Goal: Information Seeking & Learning: Find specific fact

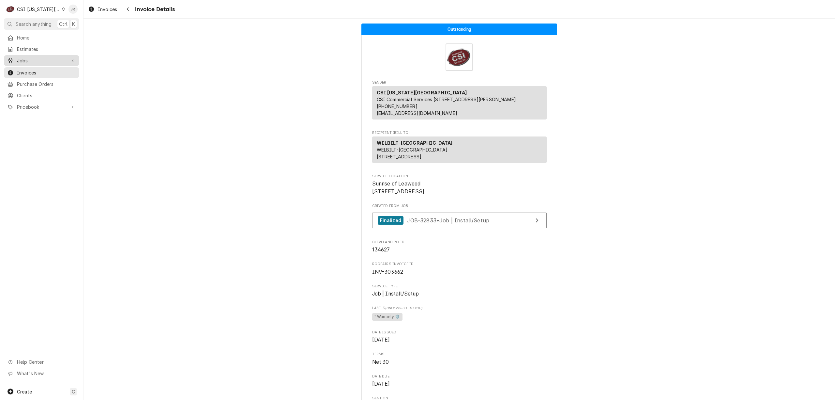
click at [28, 59] on span "Jobs" at bounding box center [41, 60] width 49 height 7
click at [31, 72] on span "Jobs" at bounding box center [46, 71] width 59 height 7
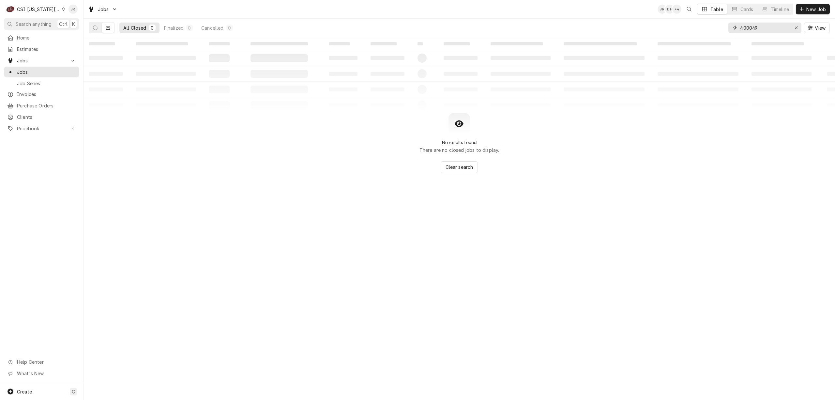
drag, startPoint x: 769, startPoint y: 30, endPoint x: 662, endPoint y: 17, distance: 108.1
click at [662, 17] on div "Jobs JR DF + 4 Table Cards Timeline New Job All Closed 0 Finalized 0 Cancelled …" at bounding box center [458, 18] width 751 height 37
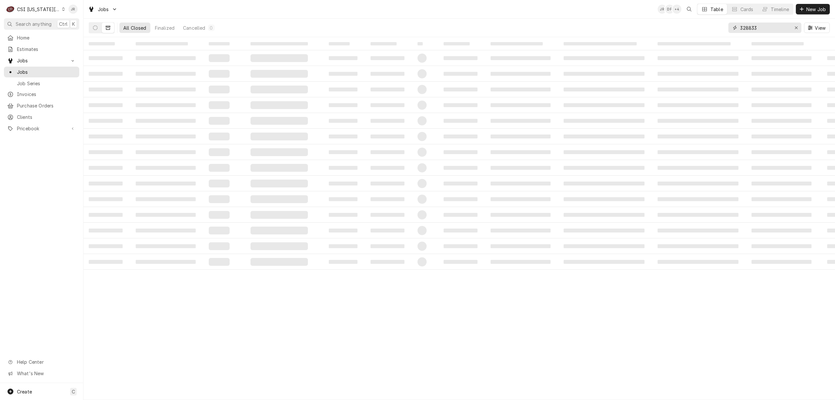
type input "32883"
click at [120, 60] on td "‌" at bounding box center [106, 58] width 47 height 16
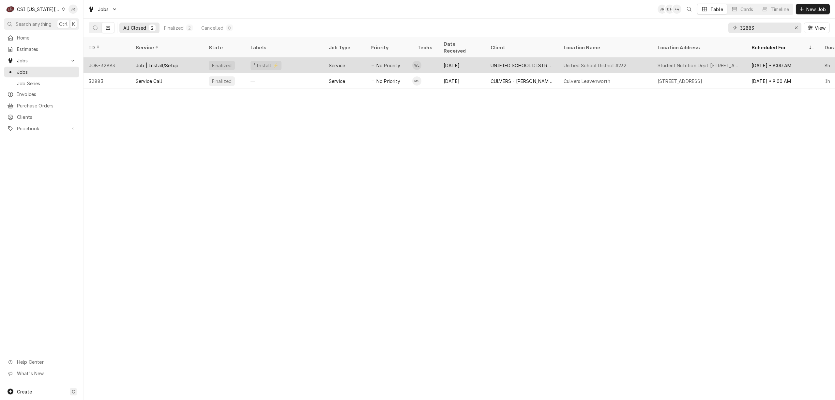
click at [168, 62] on div "Job | Install/Setup" at bounding box center [157, 65] width 43 height 7
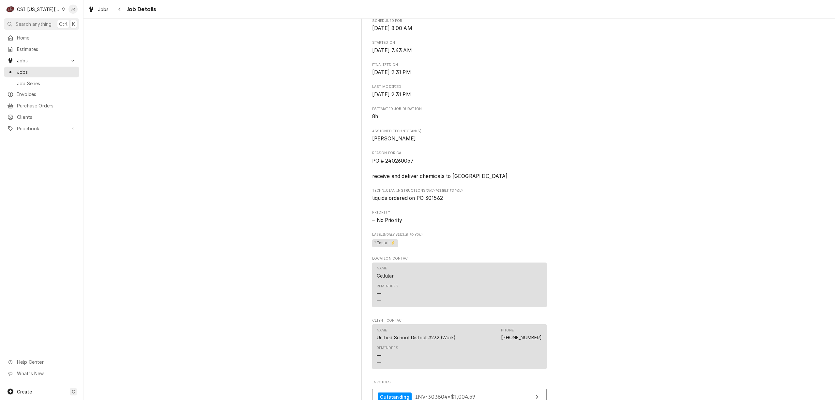
scroll to position [480, 0]
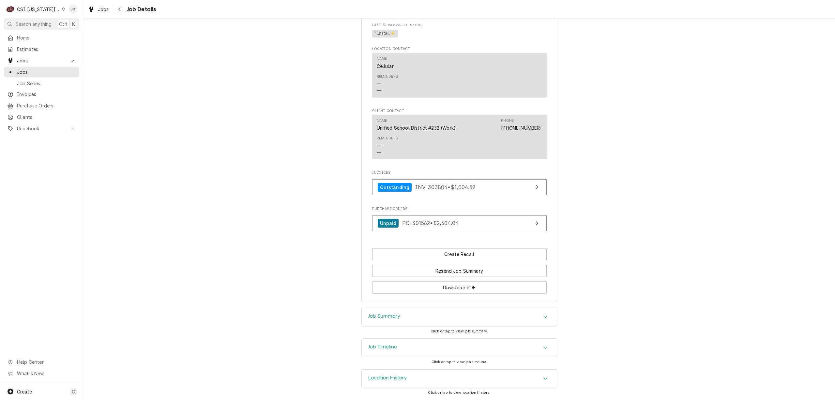
click at [433, 314] on div "Job Summary" at bounding box center [459, 317] width 195 height 18
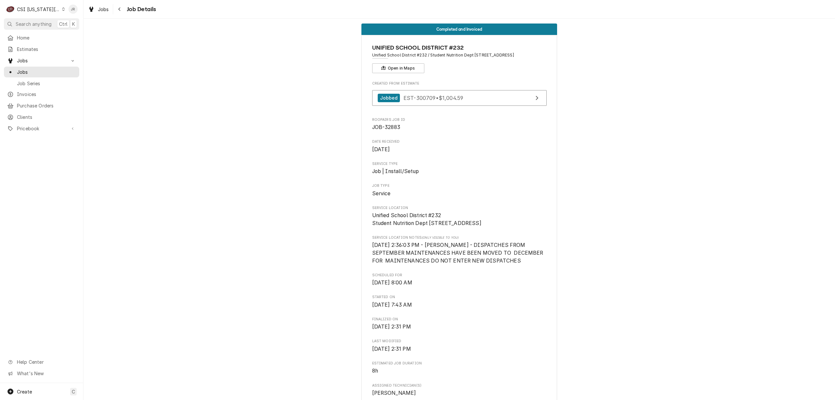
scroll to position [0, 0]
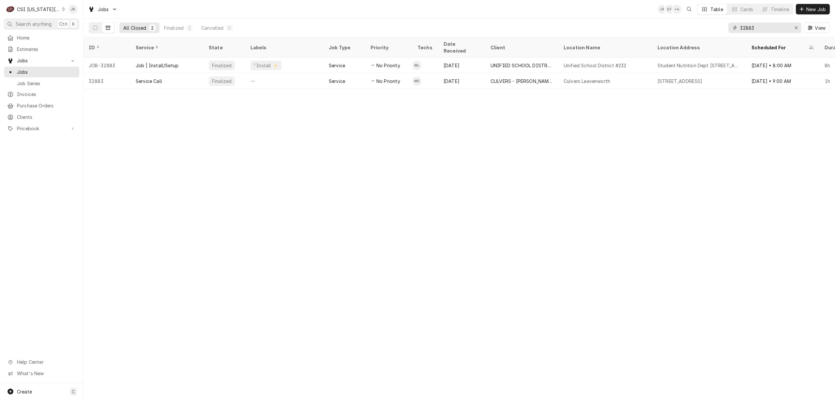
click at [763, 29] on input "32883" at bounding box center [764, 28] width 49 height 10
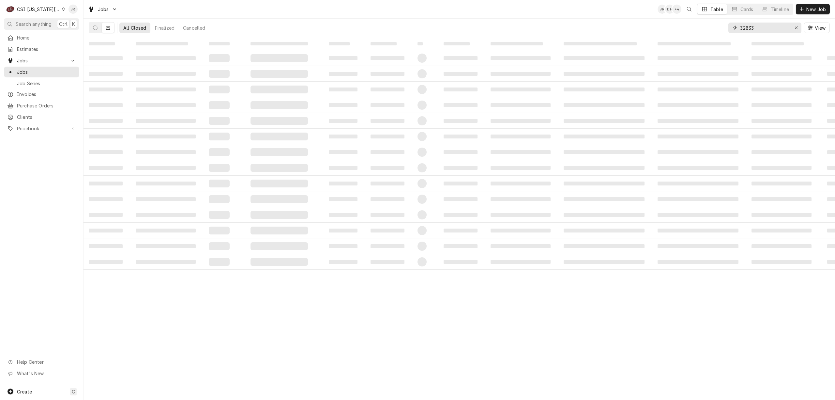
type input "32833"
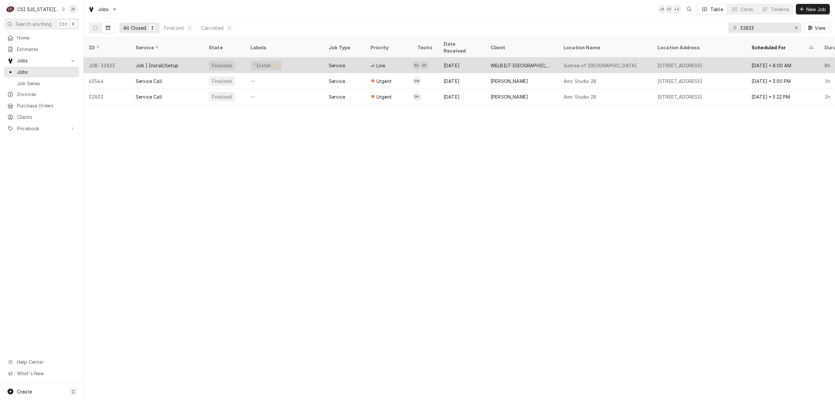
click at [222, 62] on div "Finalized" at bounding box center [221, 65] width 21 height 7
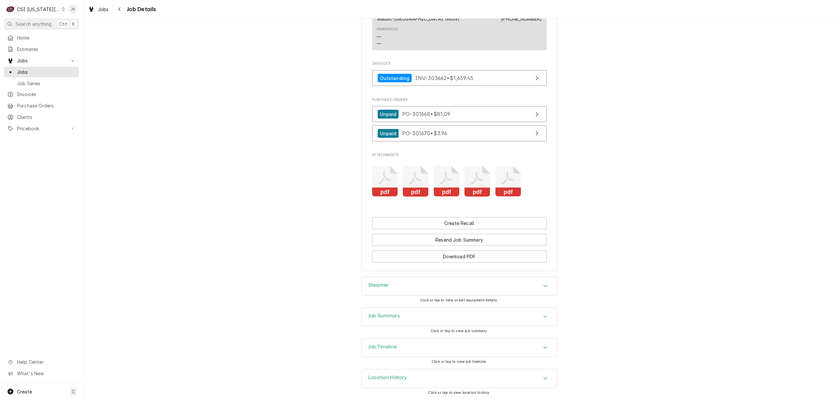
scroll to position [826, 0]
click at [499, 166] on icon "Attachments" at bounding box center [508, 181] width 26 height 31
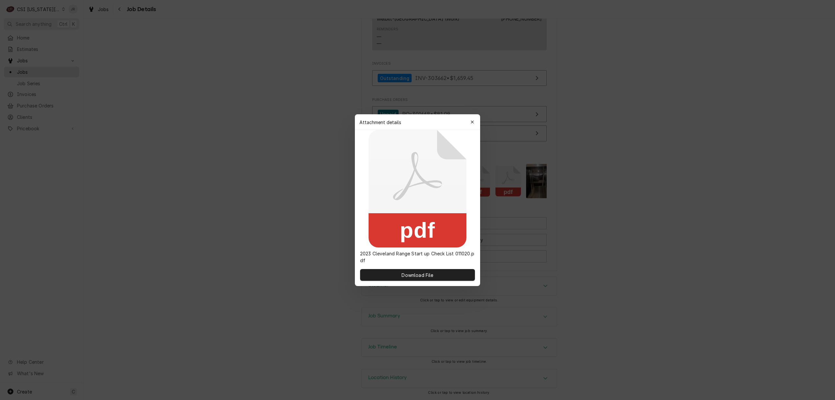
click at [453, 268] on div "Download File" at bounding box center [417, 275] width 125 height 22
click at [450, 275] on button "Download File" at bounding box center [417, 275] width 115 height 12
click at [471, 120] on icon "button" at bounding box center [473, 122] width 4 height 5
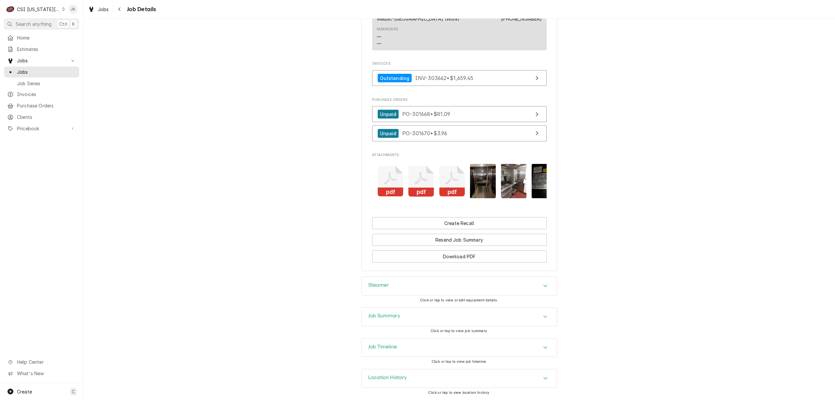
scroll to position [0, 0]
click at [382, 177] on icon "Attachments" at bounding box center [385, 181] width 26 height 31
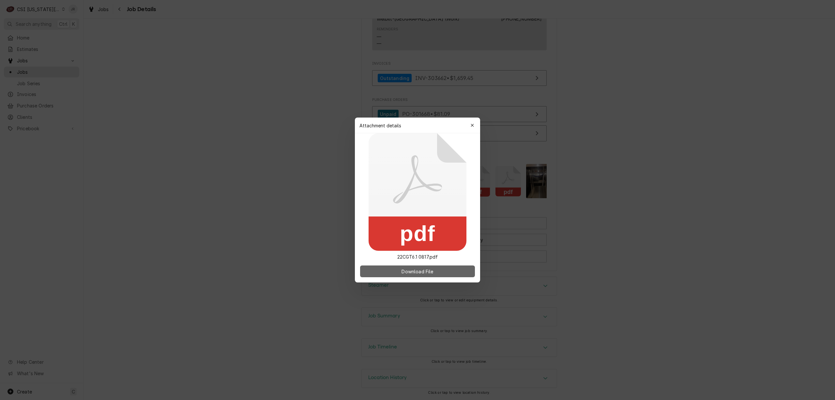
click at [421, 269] on span "Download File" at bounding box center [417, 271] width 34 height 7
click at [471, 128] on div "button" at bounding box center [472, 125] width 7 height 7
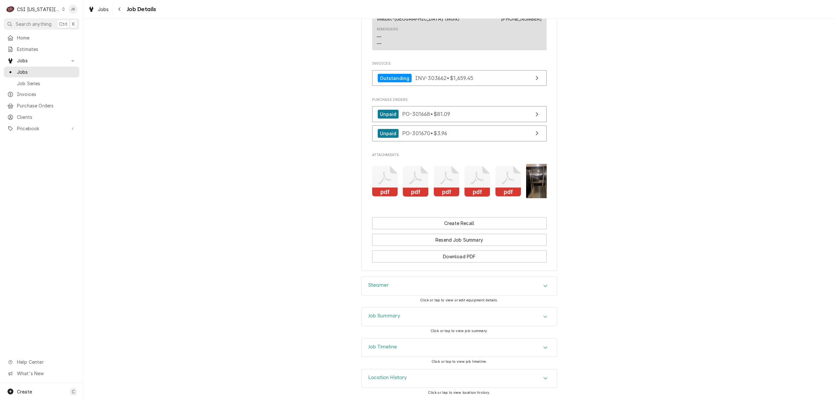
scroll to position [0, 103]
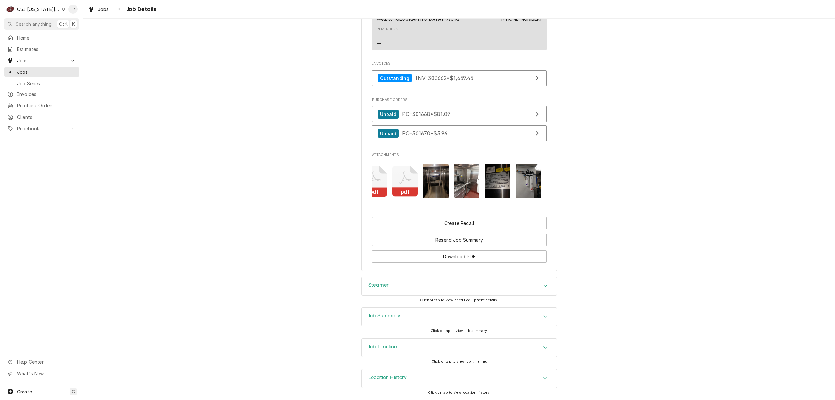
click at [397, 318] on h3 "Job Summary" at bounding box center [384, 315] width 32 height 6
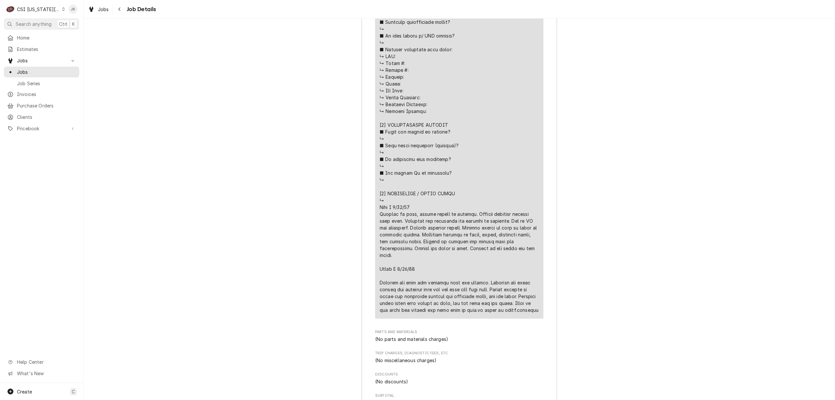
scroll to position [1391, 0]
drag, startPoint x: 426, startPoint y: 264, endPoint x: 374, endPoint y: 265, distance: 51.9
click at [375, 265] on div "Short Description Job | Install/Setup Subtype [#1-SALE] LABR-PROJ Service Date …" at bounding box center [459, 92] width 168 height 451
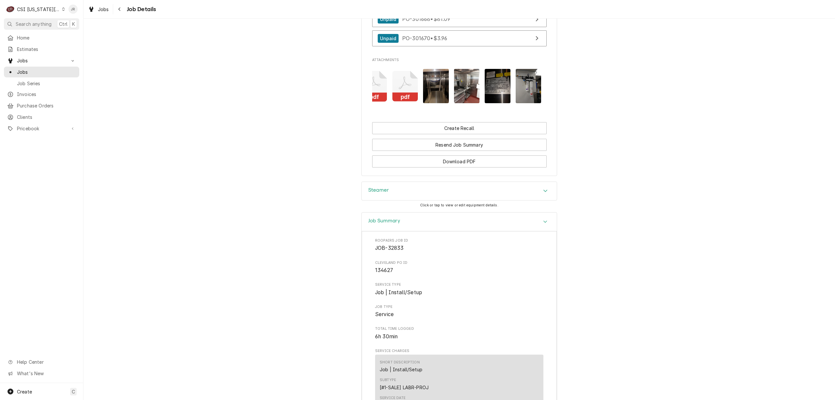
scroll to position [782, 0]
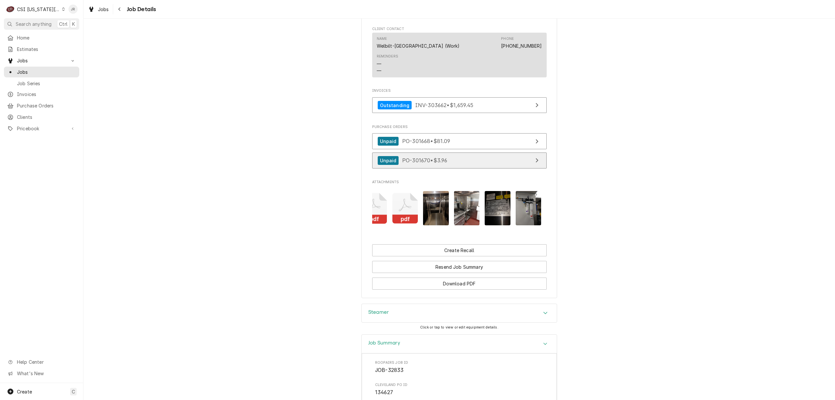
click at [449, 168] on link "Unpaid PO-301670 • $3.96" at bounding box center [459, 160] width 174 height 16
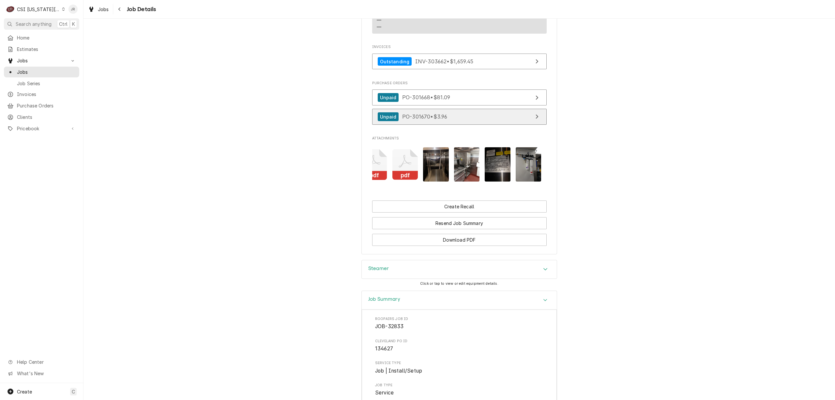
scroll to position [0, 0]
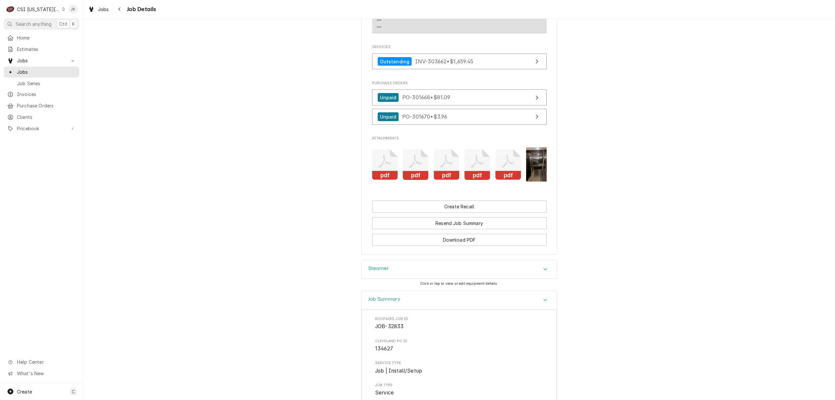
click at [390, 180] on rect "Attachments" at bounding box center [385, 175] width 26 height 9
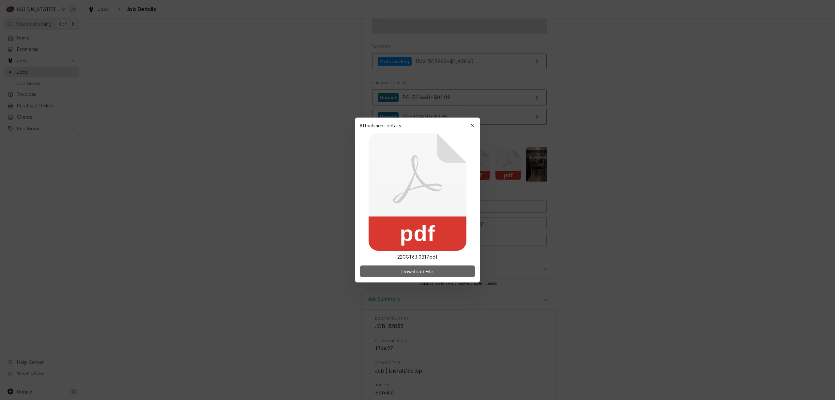
click at [425, 266] on button "Download File" at bounding box center [417, 271] width 115 height 12
click at [473, 122] on div "button" at bounding box center [472, 125] width 7 height 7
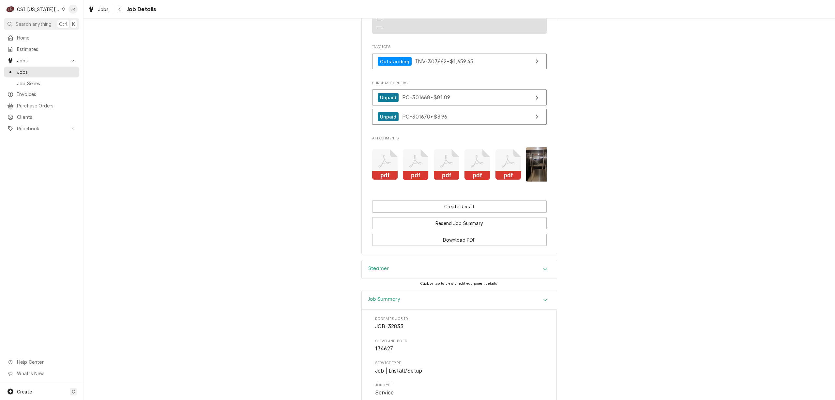
click at [415, 168] on icon "Attachments" at bounding box center [416, 164] width 26 height 31
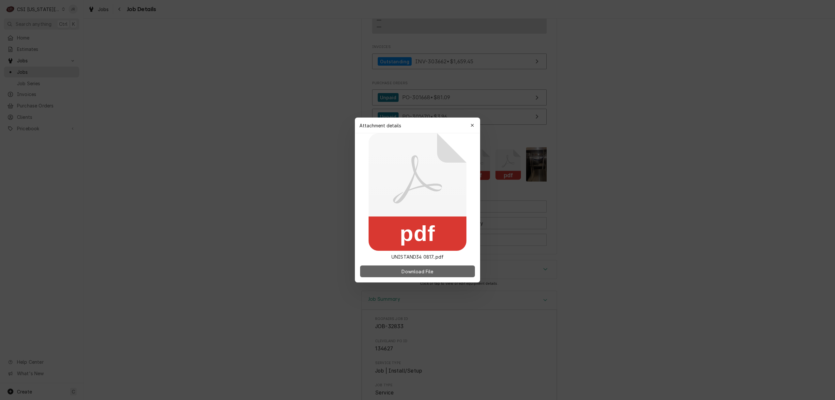
click at [416, 269] on span "Download File" at bounding box center [417, 271] width 34 height 7
drag, startPoint x: 469, startPoint y: 128, endPoint x: 475, endPoint y: 120, distance: 9.7
click at [475, 120] on button "button" at bounding box center [472, 125] width 10 height 10
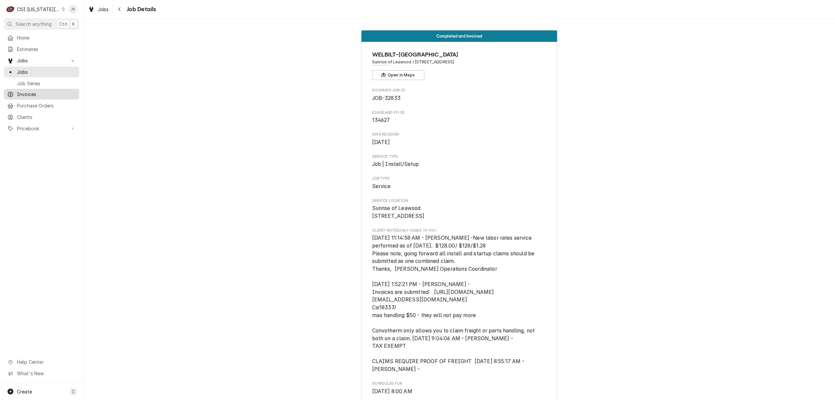
click at [40, 91] on span "Invoices" at bounding box center [46, 94] width 59 height 7
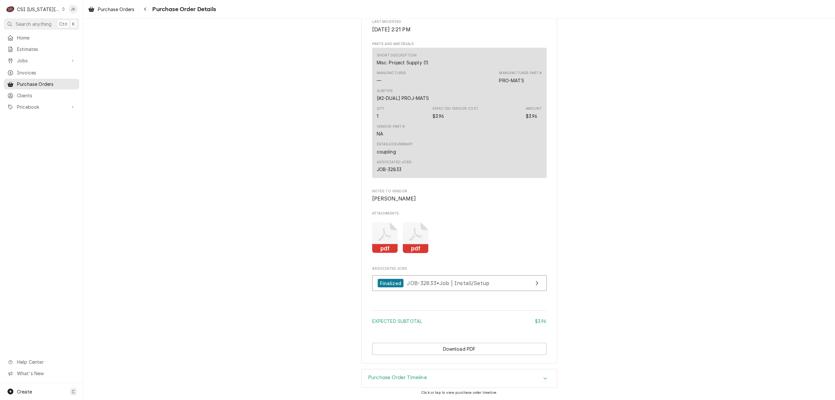
scroll to position [457, 0]
click at [410, 242] on icon "Attachments" at bounding box center [416, 237] width 26 height 31
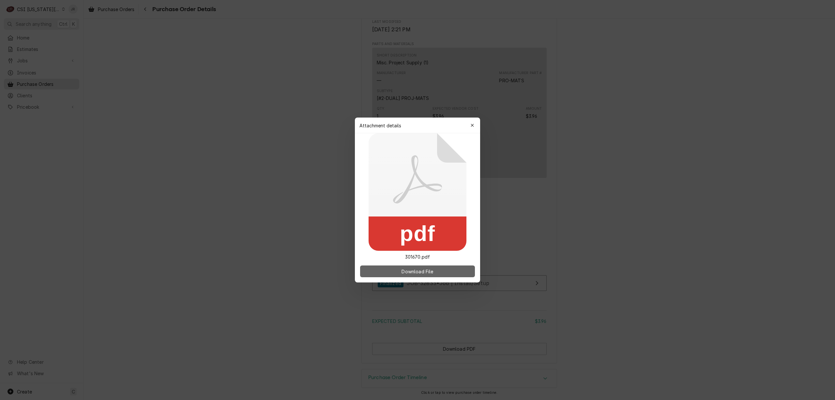
click at [413, 268] on span "Download File" at bounding box center [417, 271] width 34 height 7
click at [473, 120] on button "button" at bounding box center [472, 125] width 10 height 10
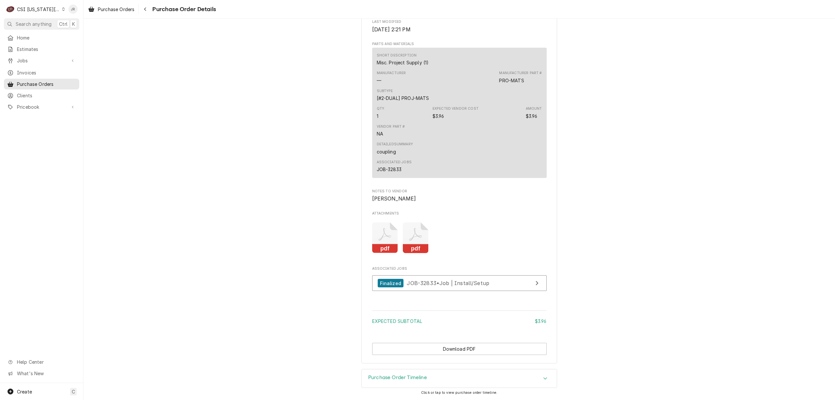
click at [420, 252] on rect "Attachments" at bounding box center [416, 248] width 26 height 9
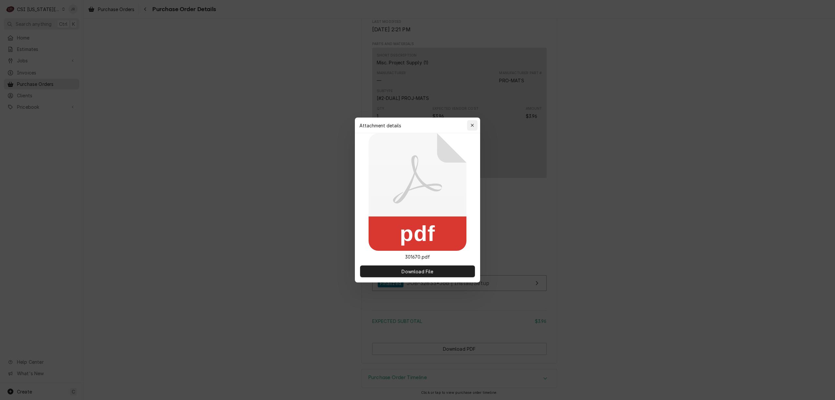
click at [471, 124] on icon "button" at bounding box center [473, 125] width 4 height 5
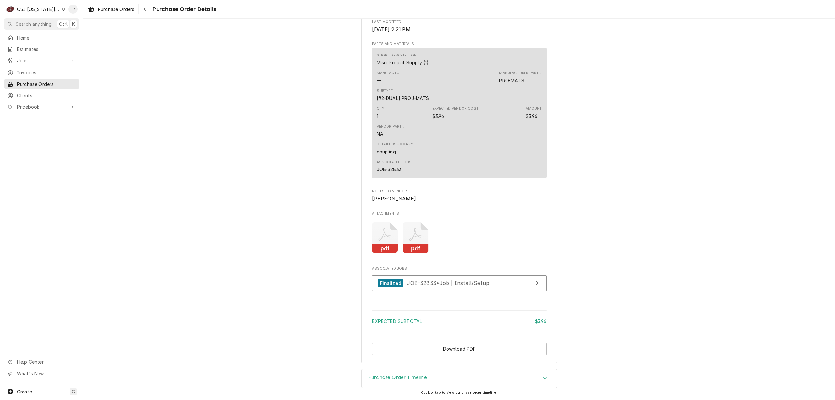
click at [384, 236] on icon "Attachments" at bounding box center [385, 237] width 26 height 31
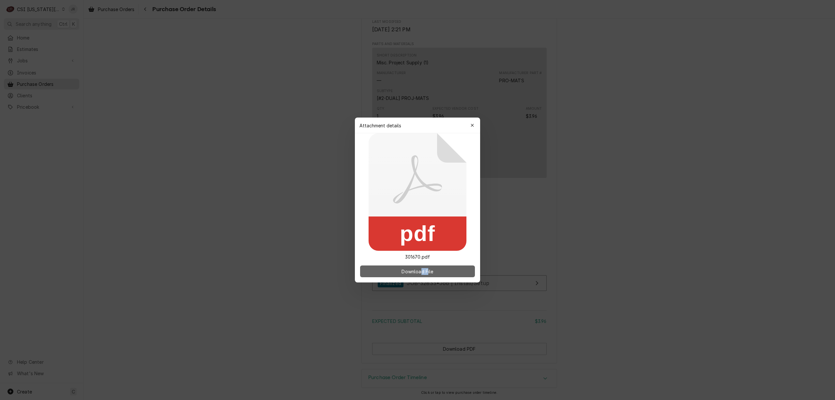
drag, startPoint x: 418, startPoint y: 260, endPoint x: 429, endPoint y: 272, distance: 16.1
click at [428, 271] on div "Download File" at bounding box center [417, 271] width 125 height 22
click at [432, 272] on span "Download File" at bounding box center [417, 271] width 34 height 7
click at [476, 127] on button "button" at bounding box center [472, 125] width 10 height 10
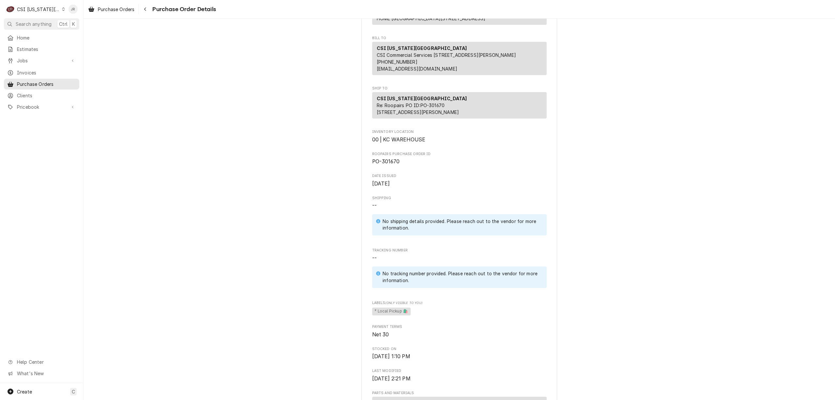
scroll to position [23, 0]
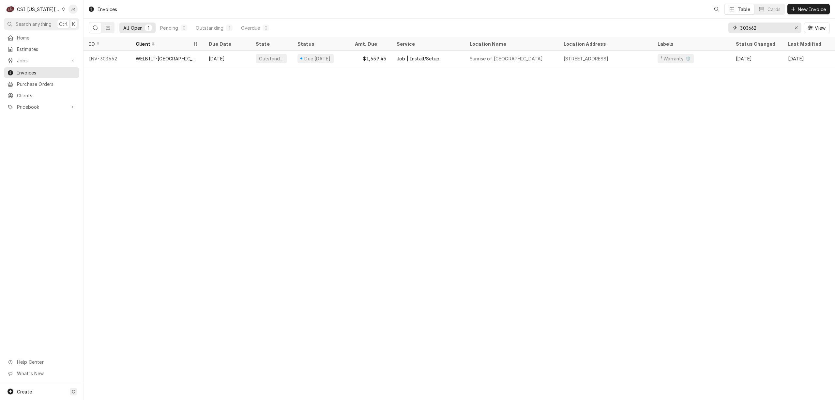
click at [758, 25] on input "303662" at bounding box center [764, 28] width 49 height 10
drag, startPoint x: 758, startPoint y: 25, endPoint x: 767, endPoint y: 27, distance: 9.3
click at [758, 25] on input "303662" at bounding box center [764, 28] width 49 height 10
type input "303470"
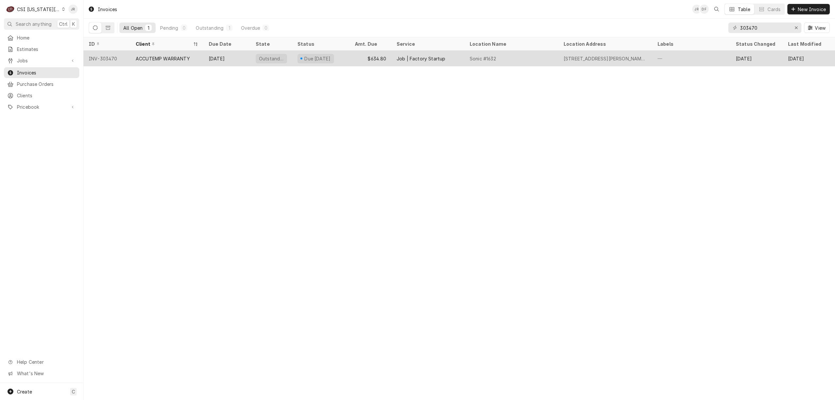
click at [157, 52] on div "ACCUTEMP WARRANTY" at bounding box center [166, 59] width 73 height 16
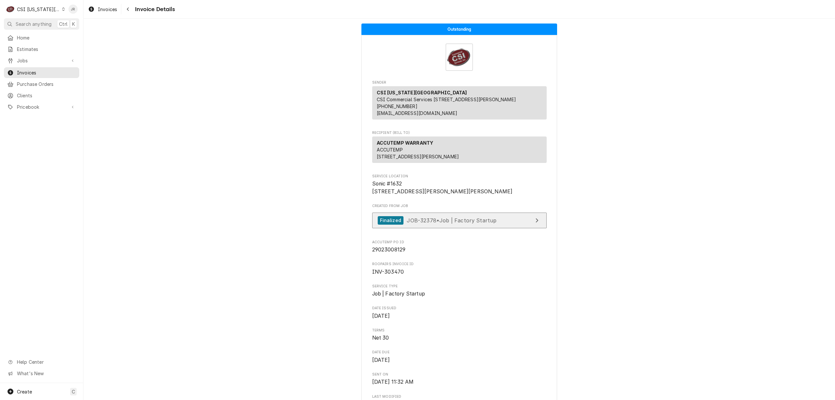
click at [500, 228] on link "Finalized JOB-32378 • Job | Factory Startup" at bounding box center [459, 220] width 174 height 16
click at [34, 70] on span "Invoices" at bounding box center [46, 72] width 59 height 7
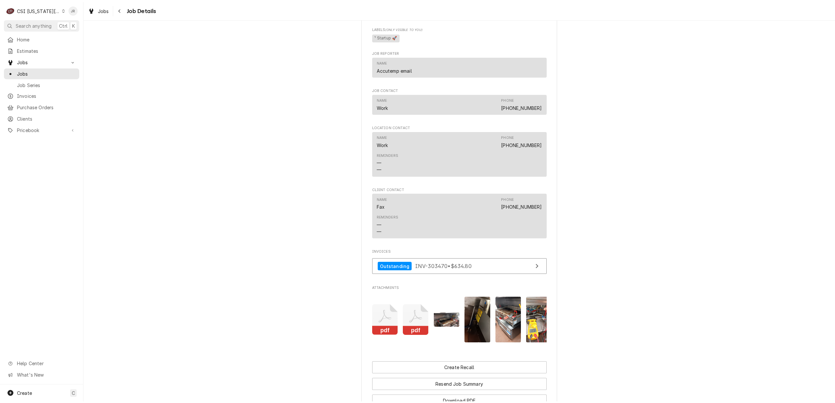
scroll to position [1044, 0]
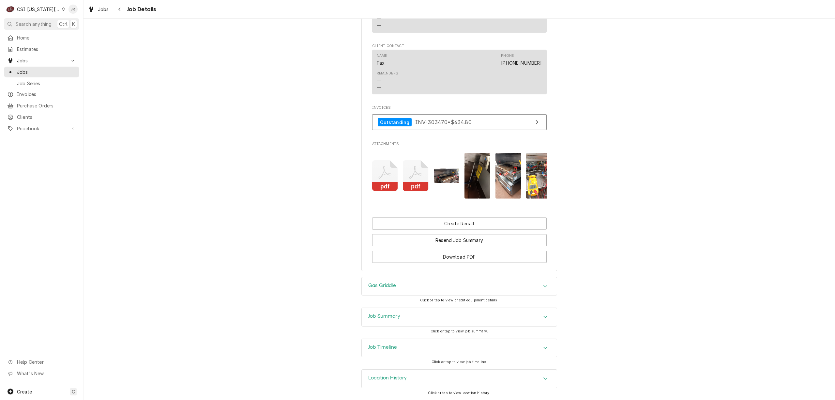
click at [407, 162] on icon "Attachments" at bounding box center [416, 175] width 26 height 31
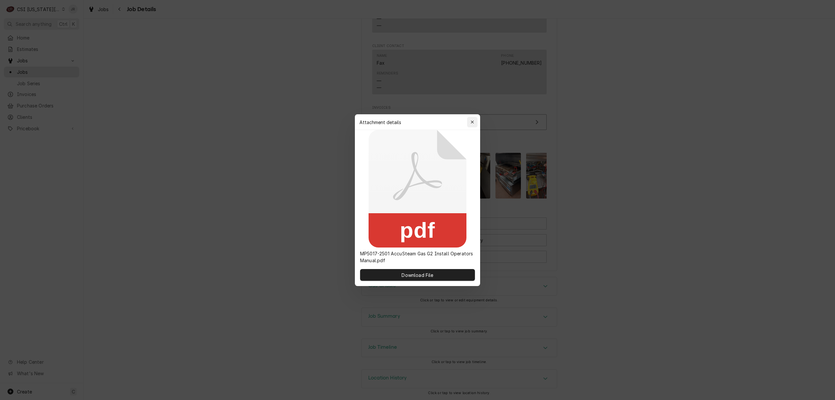
click at [475, 121] on div "button" at bounding box center [472, 122] width 7 height 7
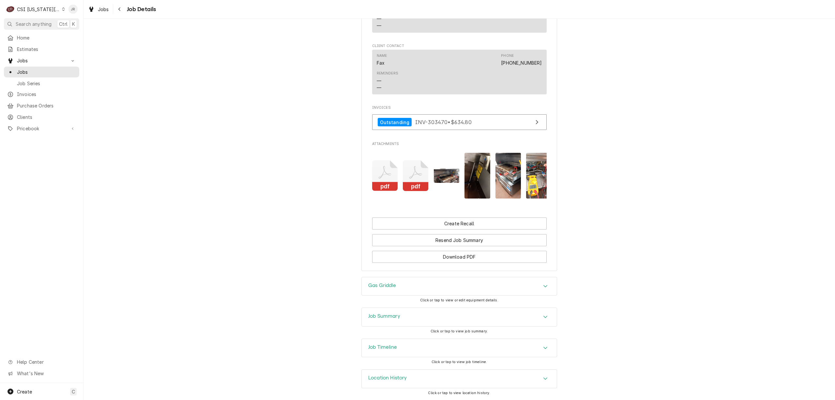
click at [389, 160] on icon "pdf" at bounding box center [385, 175] width 26 height 31
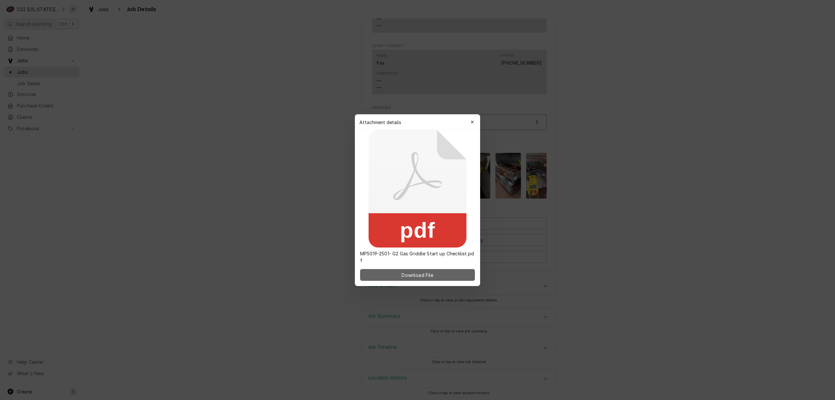
click at [415, 275] on span "Download File" at bounding box center [417, 274] width 34 height 7
click at [474, 117] on button "button" at bounding box center [472, 122] width 10 height 10
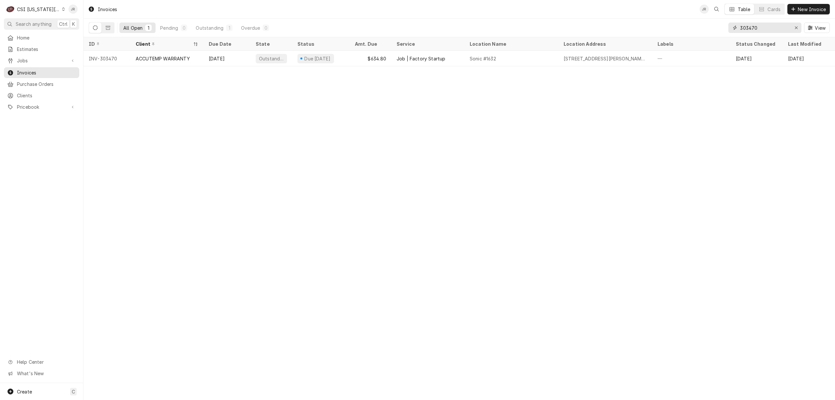
click at [756, 25] on input "303470" at bounding box center [764, 28] width 49 height 10
type input "303743"
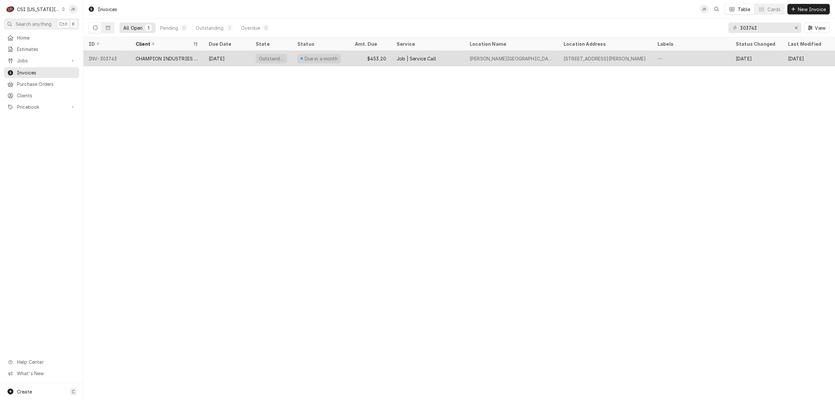
click at [278, 58] on div "Outstanding" at bounding box center [271, 58] width 26 height 7
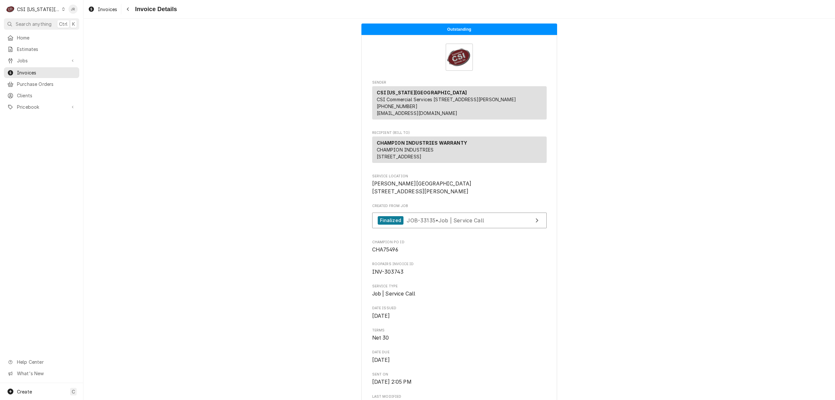
click at [384, 275] on span "INV-303743" at bounding box center [388, 271] width 32 height 6
copy span "303743"
click at [385, 252] on span "CHA75496" at bounding box center [385, 249] width 26 height 6
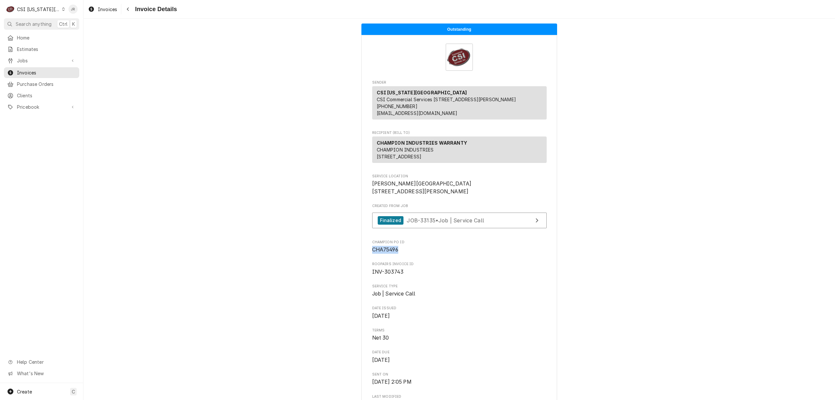
copy span "CHA75496"
click at [28, 95] on span "Clients" at bounding box center [46, 95] width 59 height 7
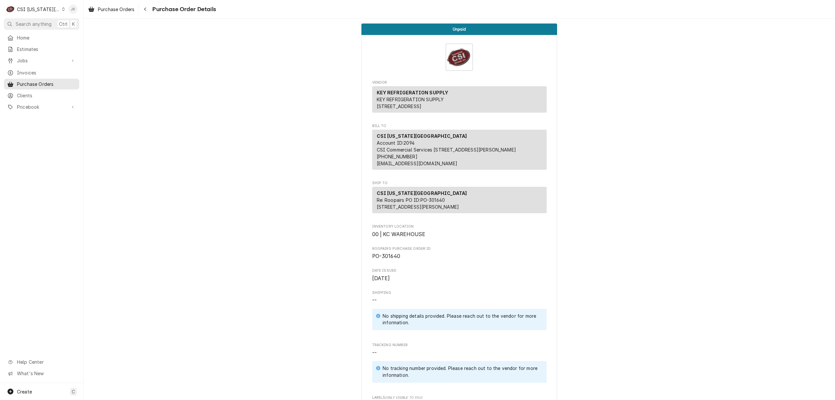
click at [74, 7] on div "Jessica Rentfro's Avatar" at bounding box center [72, 9] width 9 height 9
click at [98, 84] on div "Log Out" at bounding box center [104, 86] width 49 height 7
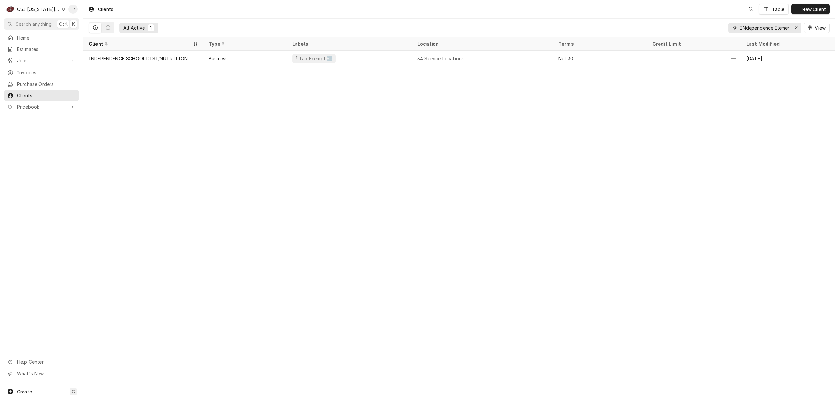
click at [764, 29] on input "INdependence Elementary" at bounding box center [764, 28] width 49 height 10
click at [764, 28] on input "INdependence Elementary" at bounding box center [764, 28] width 49 height 10
paste input "COMPACTION TECHNOLOGIES"
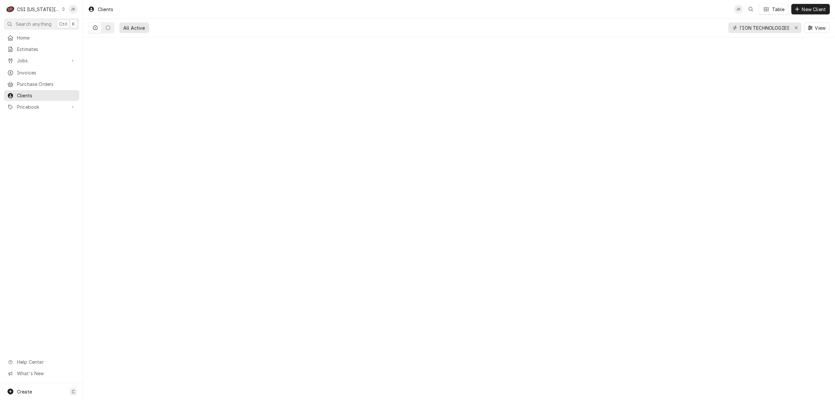
type input "COMPACTION TECHNOLOGIES"
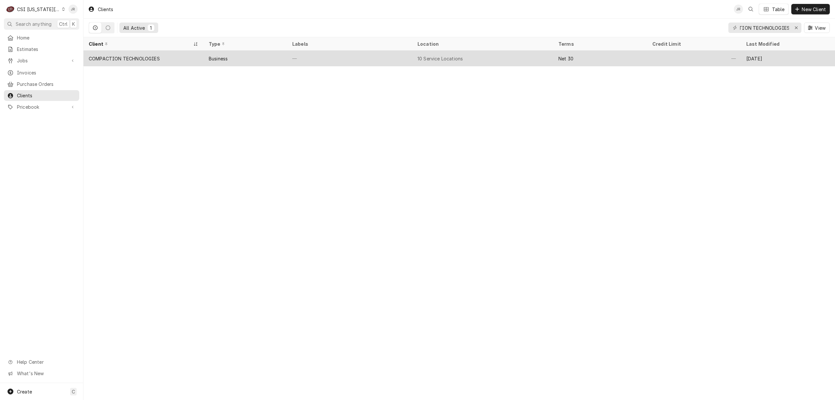
scroll to position [0, 0]
click at [136, 54] on div "COMPACTION TECHNOLOGIES" at bounding box center [143, 59] width 120 height 16
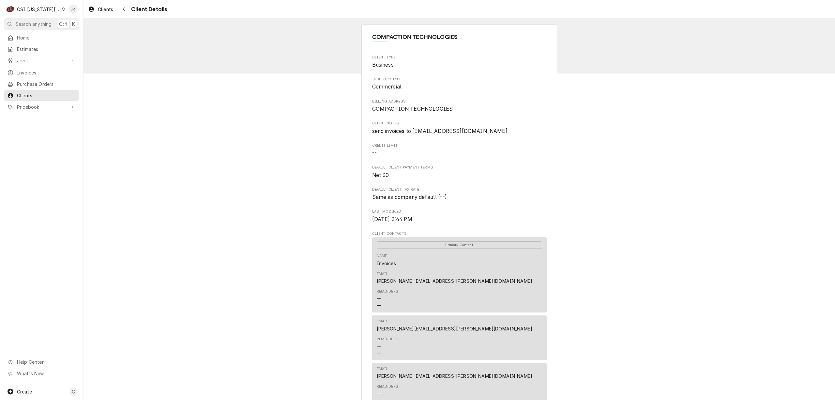
drag, startPoint x: 514, startPoint y: 130, endPoint x: 361, endPoint y: 123, distance: 153.8
copy div "Client Notes send invoices to [EMAIL_ADDRESS][DOMAIN_NAME]"
click at [88, 7] on div "Dynamic Content Wrapper" at bounding box center [91, 9] width 7 height 8
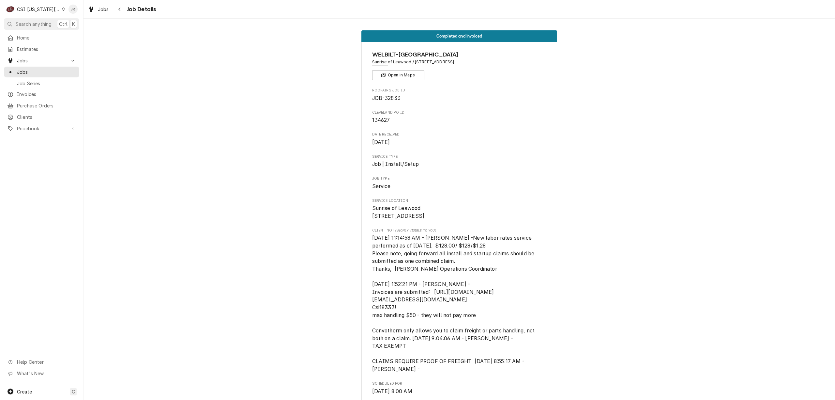
scroll to position [0, 103]
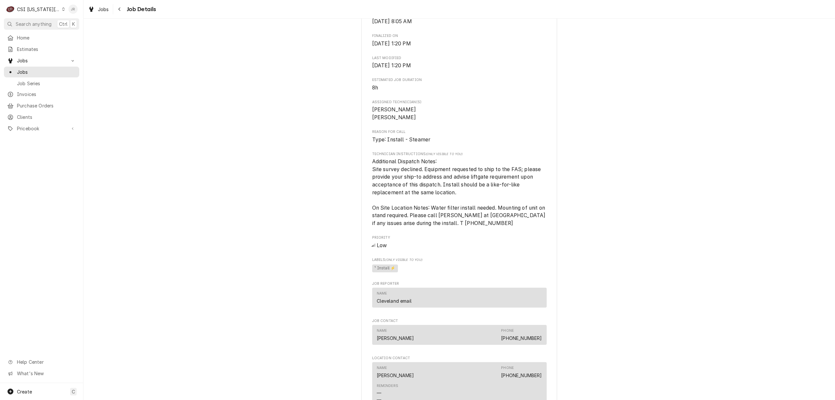
drag, startPoint x: 80, startPoint y: 11, endPoint x: 75, endPoint y: 9, distance: 5.5
click at [80, 10] on div "C CSI Kansas City JR" at bounding box center [41, 9] width 83 height 18
drag, startPoint x: 70, startPoint y: 8, endPoint x: 74, endPoint y: 10, distance: 3.6
click at [72, 9] on div "Jessica Rentfro's Avatar" at bounding box center [72, 9] width 9 height 9
drag, startPoint x: 101, startPoint y: 89, endPoint x: 98, endPoint y: 86, distance: 4.4
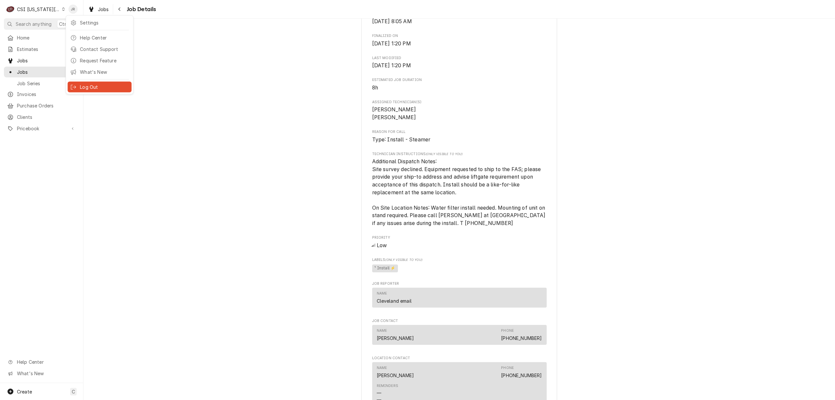
click at [98, 86] on div "Log Out" at bounding box center [100, 87] width 64 height 11
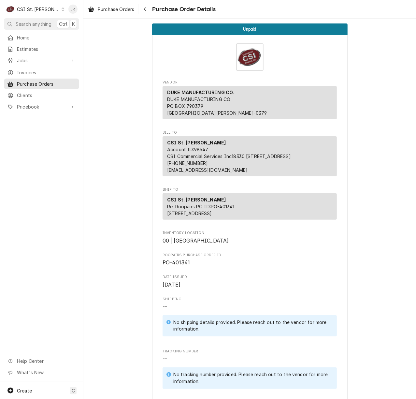
scroll to position [435, 0]
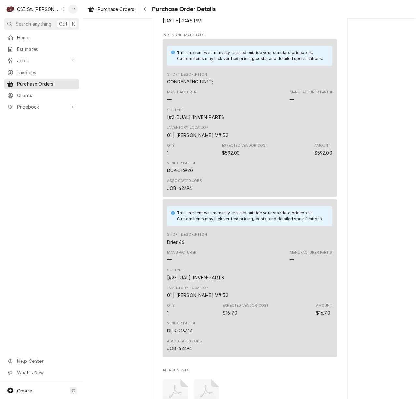
click at [77, 10] on div "JR" at bounding box center [73, 9] width 12 height 12
click at [93, 83] on div "Log Out" at bounding box center [104, 86] width 49 height 7
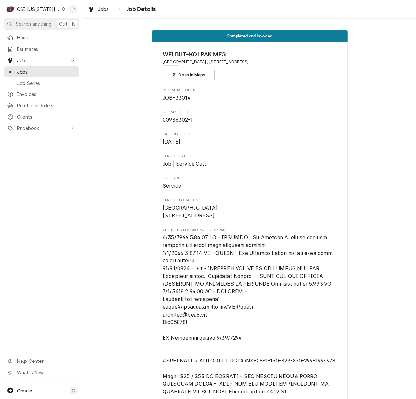
scroll to position [1560, 0]
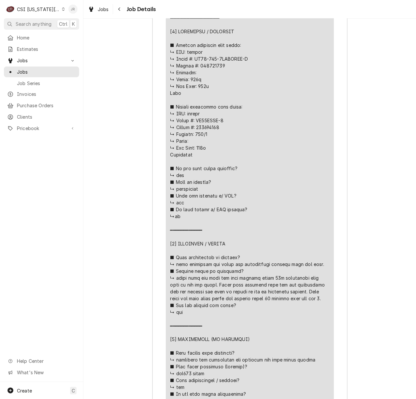
click at [76, 8] on div "Jessica Rentfro's Avatar" at bounding box center [72, 9] width 9 height 9
click at [95, 84] on div "Log Out" at bounding box center [104, 86] width 49 height 7
click at [71, 8] on div "Jessica Rentfro's Avatar" at bounding box center [72, 9] width 9 height 9
click at [97, 87] on div "Log Out" at bounding box center [104, 86] width 49 height 7
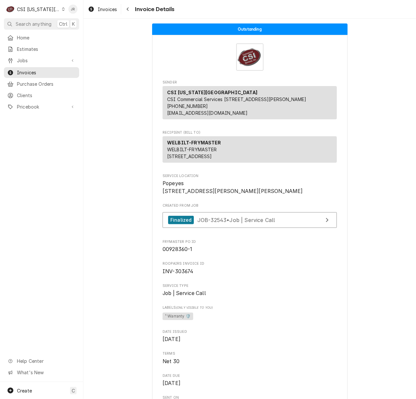
click at [69, 9] on div "Jessica Rentfro's Avatar" at bounding box center [72, 9] width 9 height 9
click at [98, 83] on div "Log Out" at bounding box center [104, 86] width 49 height 7
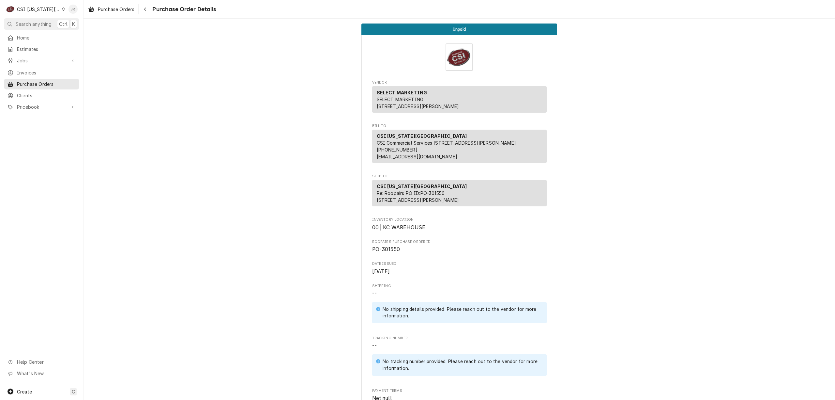
scroll to position [572, 0]
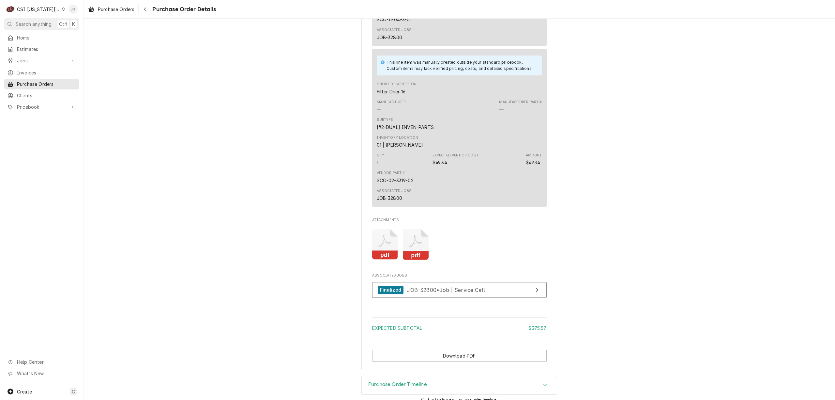
click at [72, 8] on div "Jessica Rentfro's Avatar" at bounding box center [72, 9] width 9 height 9
click at [92, 85] on div "Log Out" at bounding box center [104, 86] width 49 height 7
